Goal: Check status: Check status

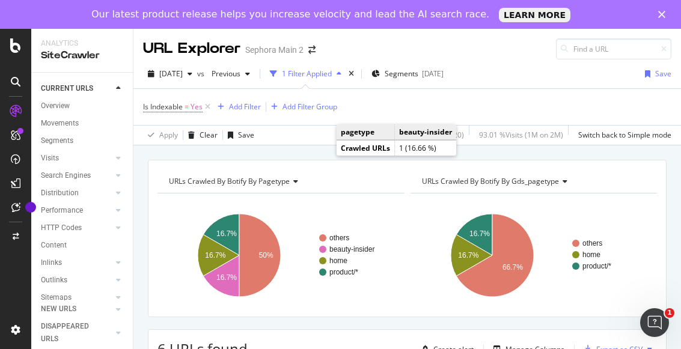
scroll to position [53, 0]
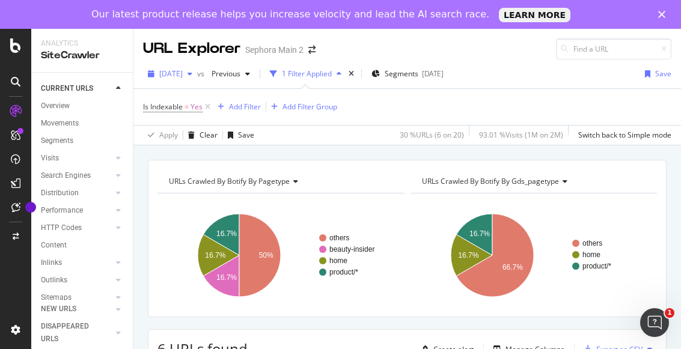
click at [197, 74] on div "button" at bounding box center [190, 73] width 14 height 7
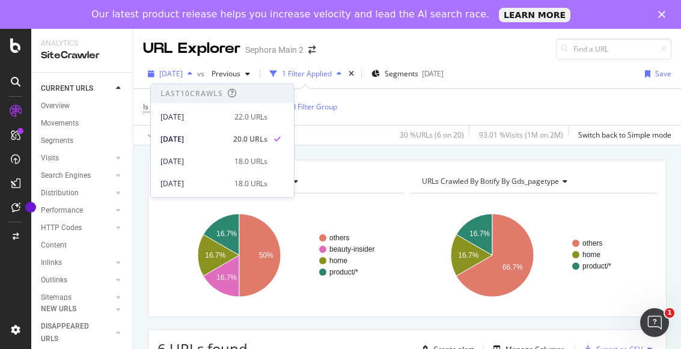
click at [197, 74] on div "button" at bounding box center [190, 73] width 14 height 7
